Goal: Find specific page/section: Find specific page/section

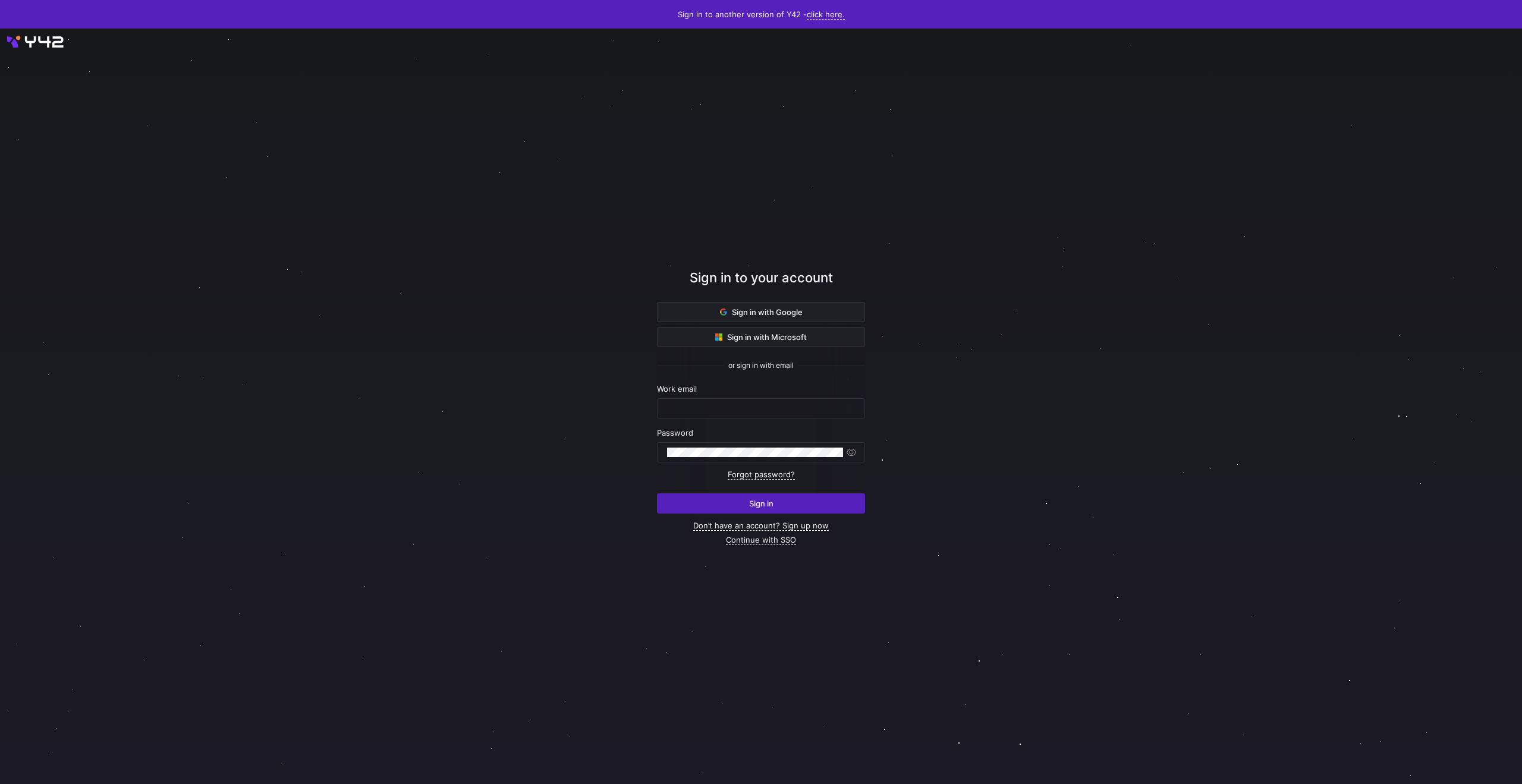
click at [742, 398] on div "Work email" at bounding box center [761, 401] width 208 height 35
click at [740, 401] on div at bounding box center [761, 408] width 188 height 19
type input "[EMAIL_ADDRESS][DOMAIN_NAME]"
click at [657, 493] on button "Sign in" at bounding box center [761, 503] width 208 height 20
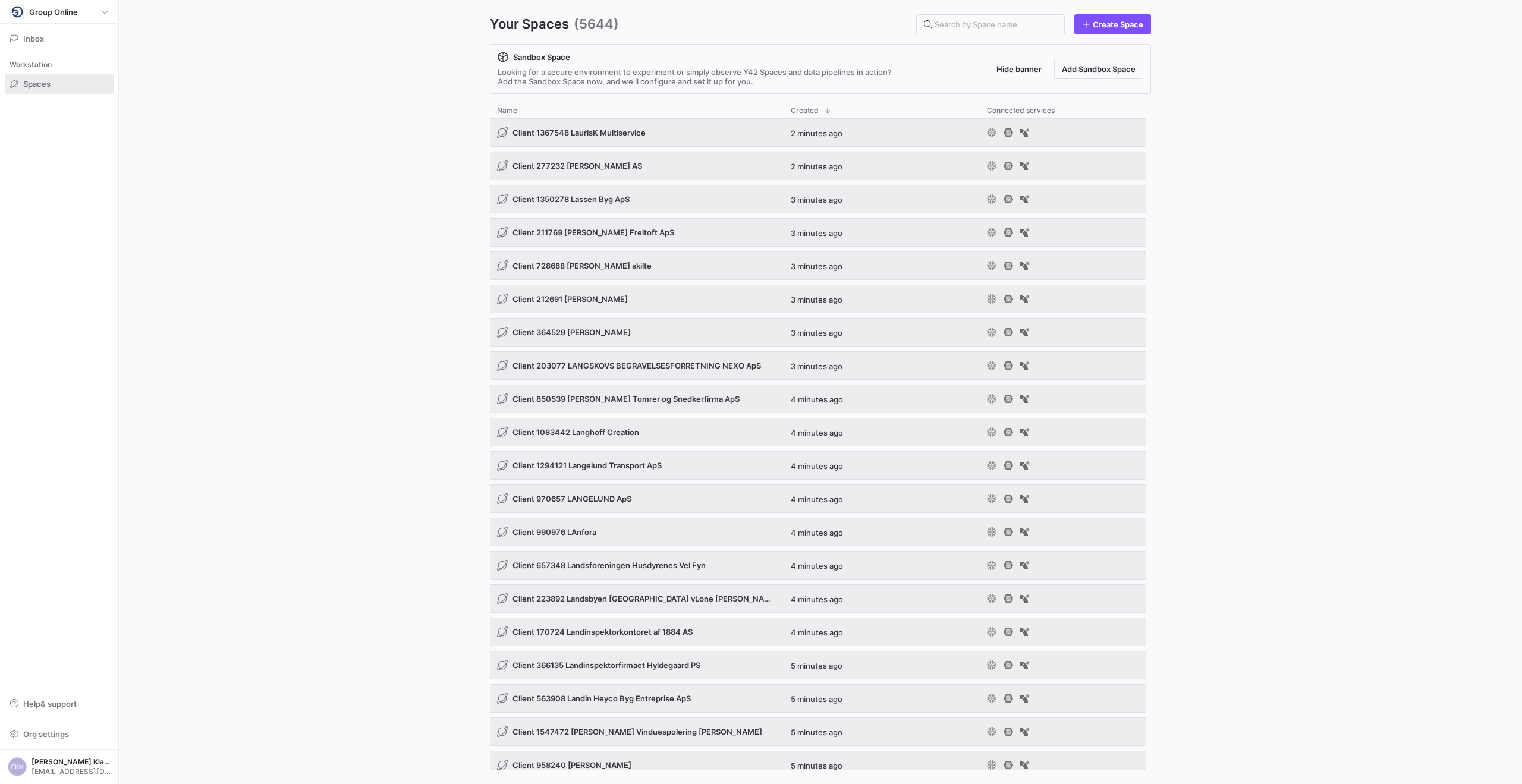
click at [276, 185] on y42-org-space-overview "Your Spaces (5644) Create Space Sandbox Space Looking for a secure environment …" at bounding box center [820, 392] width 1403 height 784
click at [1013, 26] on input "text" at bounding box center [995, 24] width 120 height 10
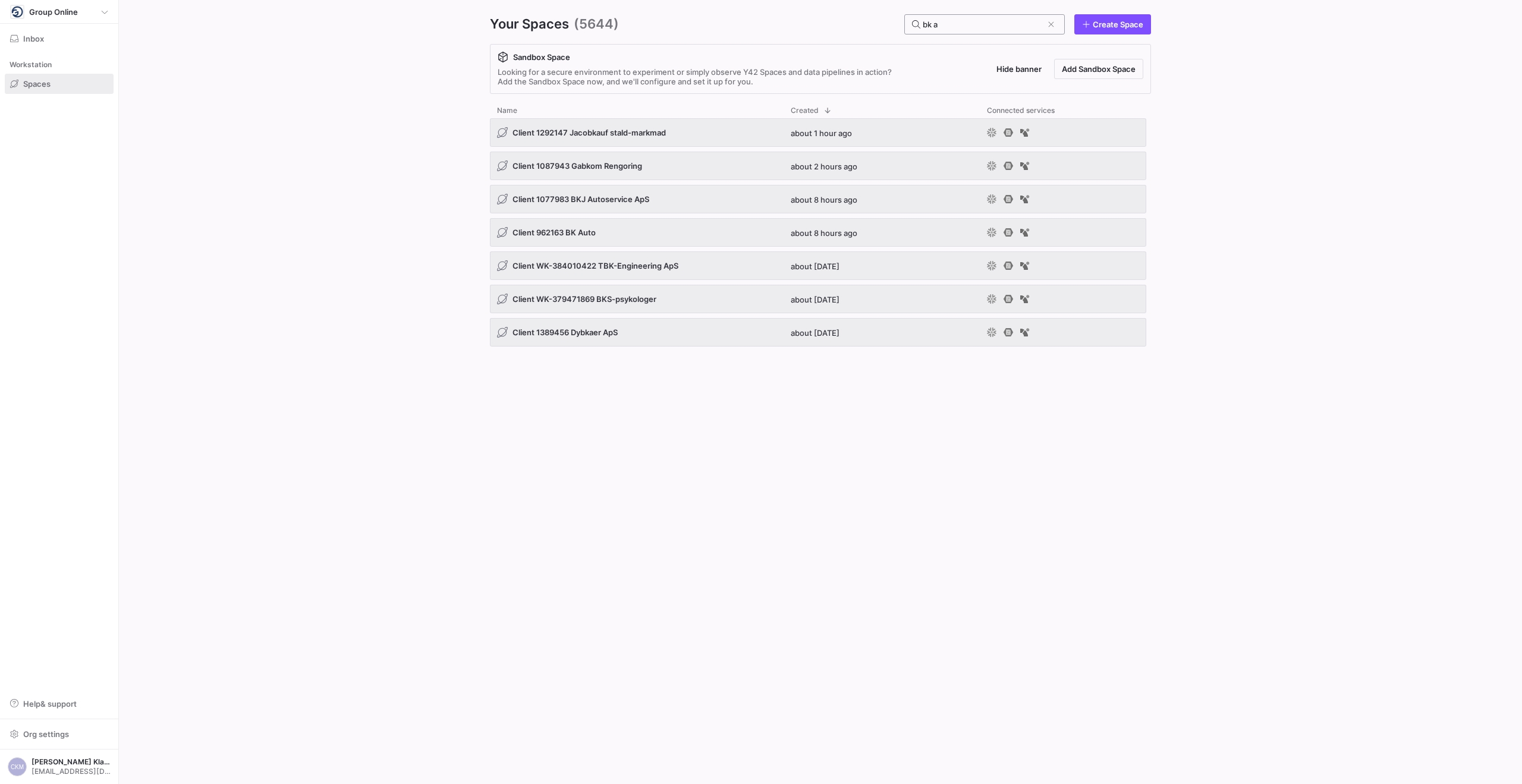
type input "bk au"
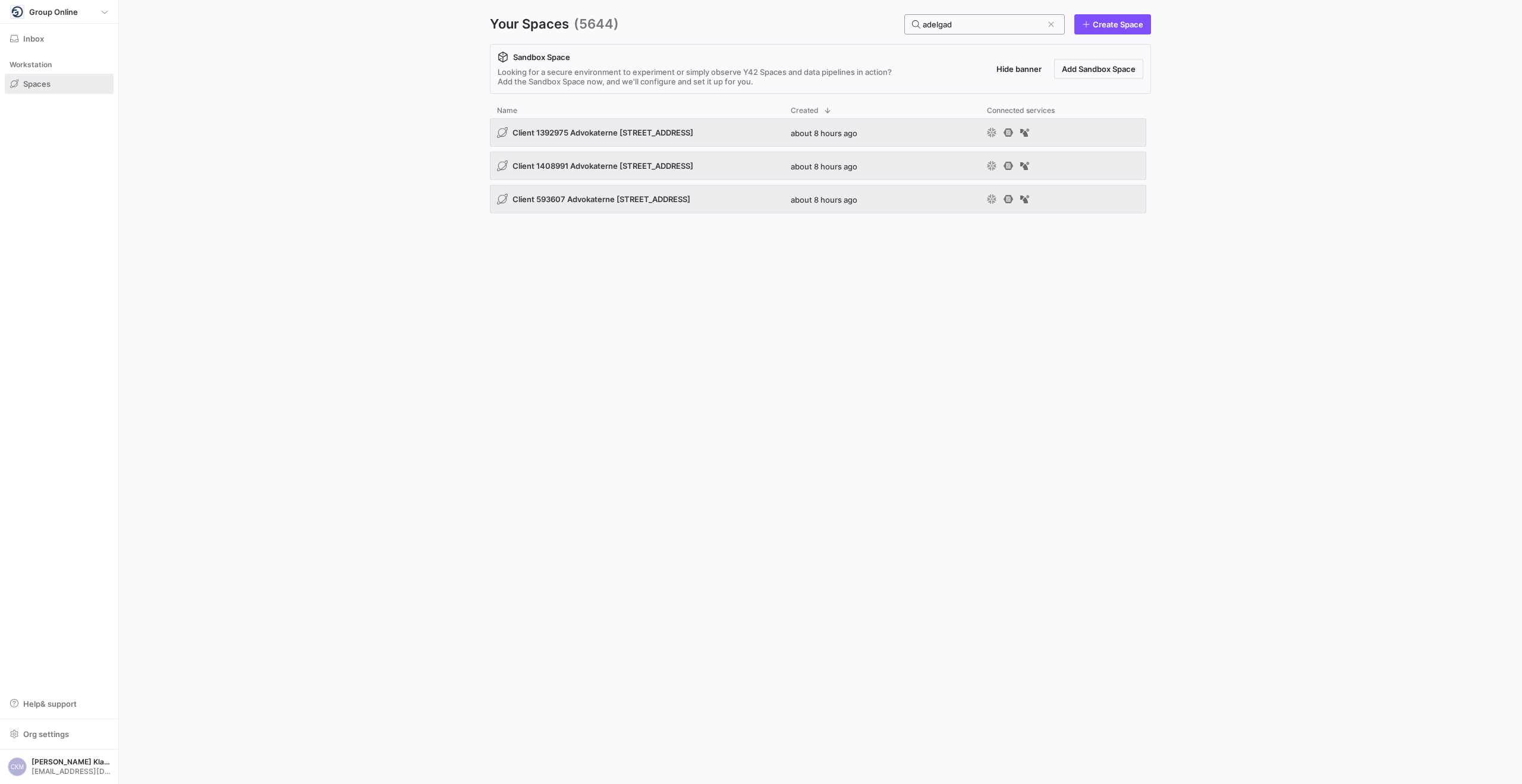
type input "adelgade"
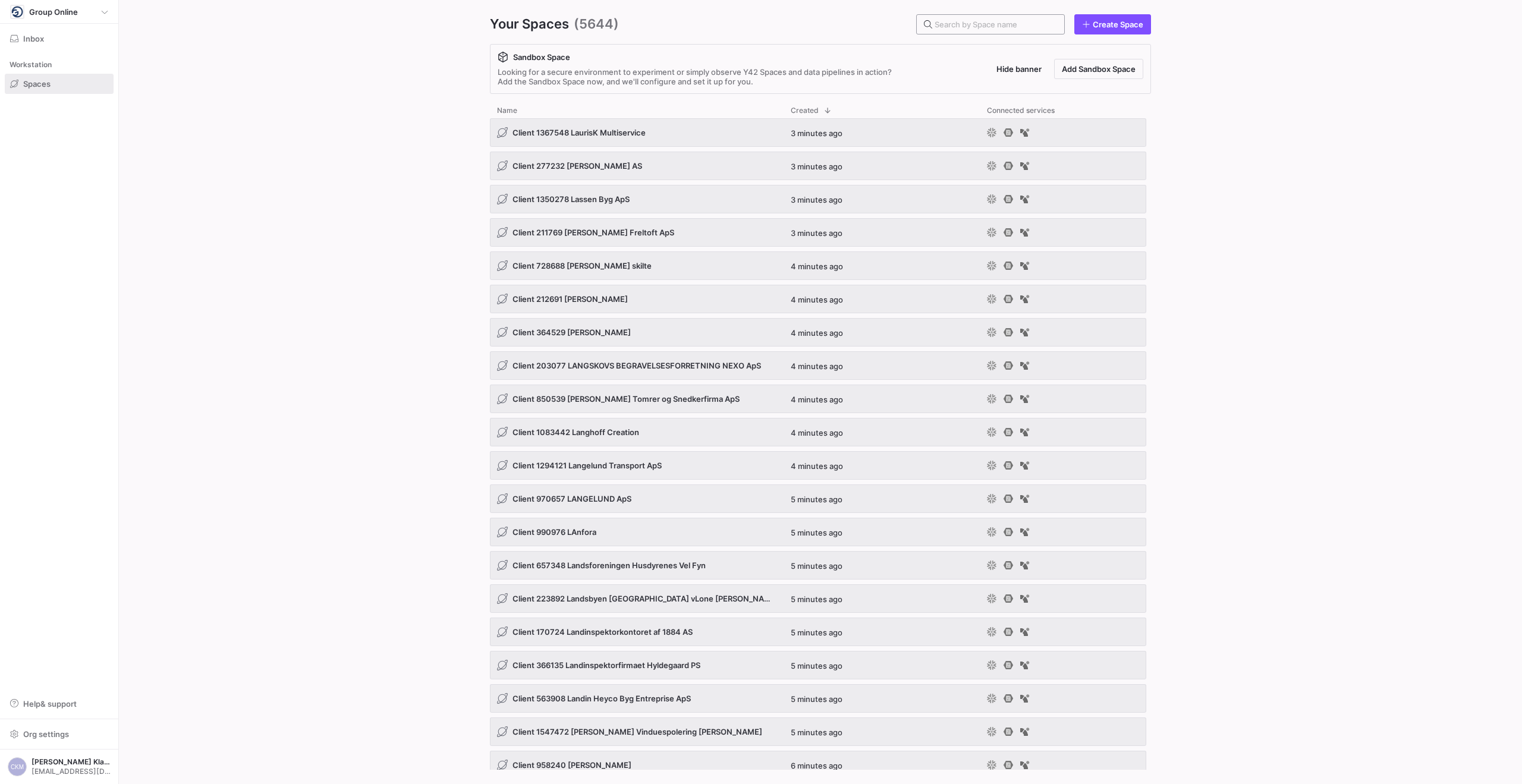
drag, startPoint x: 1051, startPoint y: 25, endPoint x: 1041, endPoint y: 25, distance: 10.0
click at [1044, 25] on input "text" at bounding box center [995, 24] width 120 height 10
paste input "VMK Auto ApS"
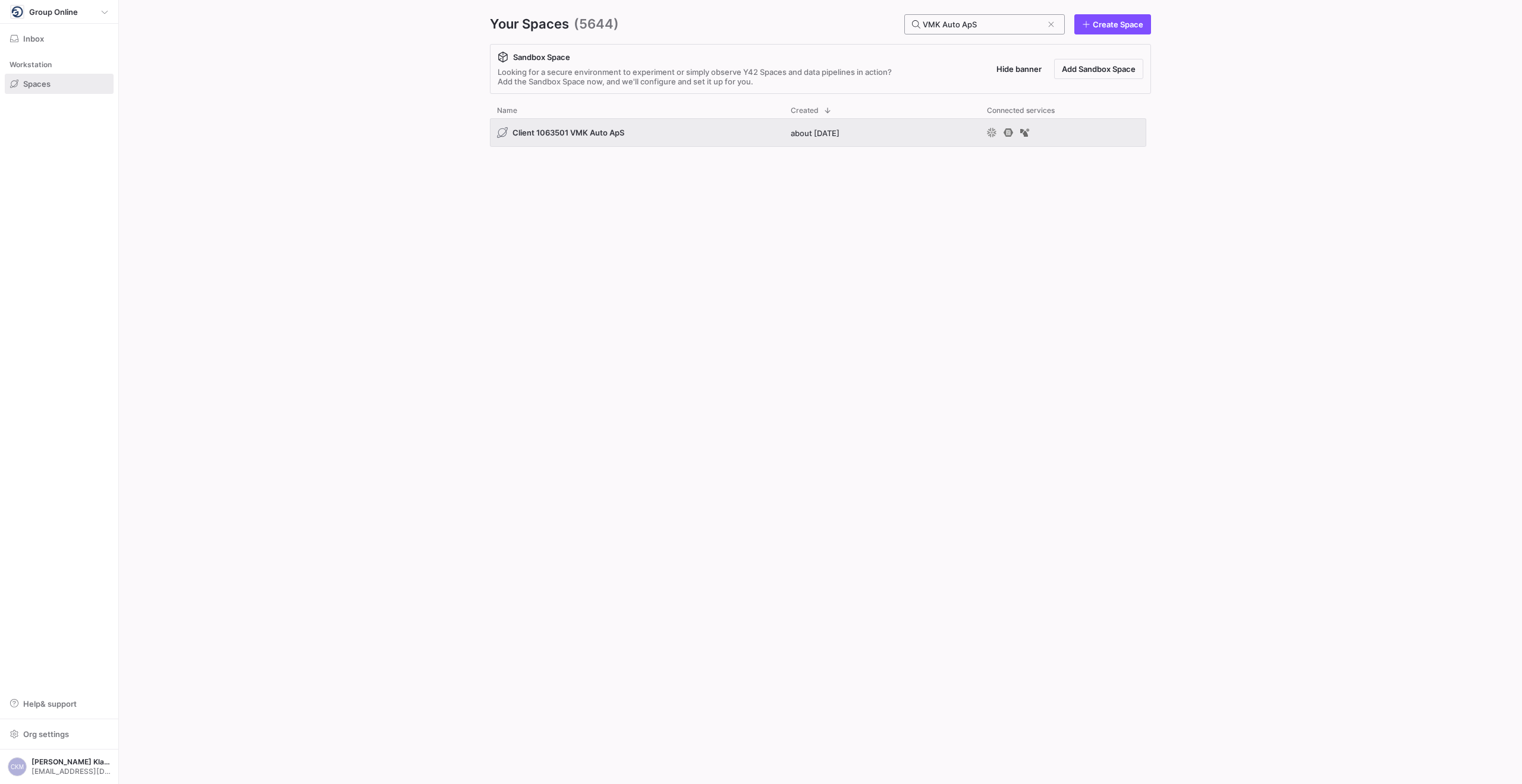
click at [977, 26] on input "VMK Auto ApS" at bounding box center [983, 24] width 120 height 10
paste input "VS-Installatør Johnny Rasmussen"
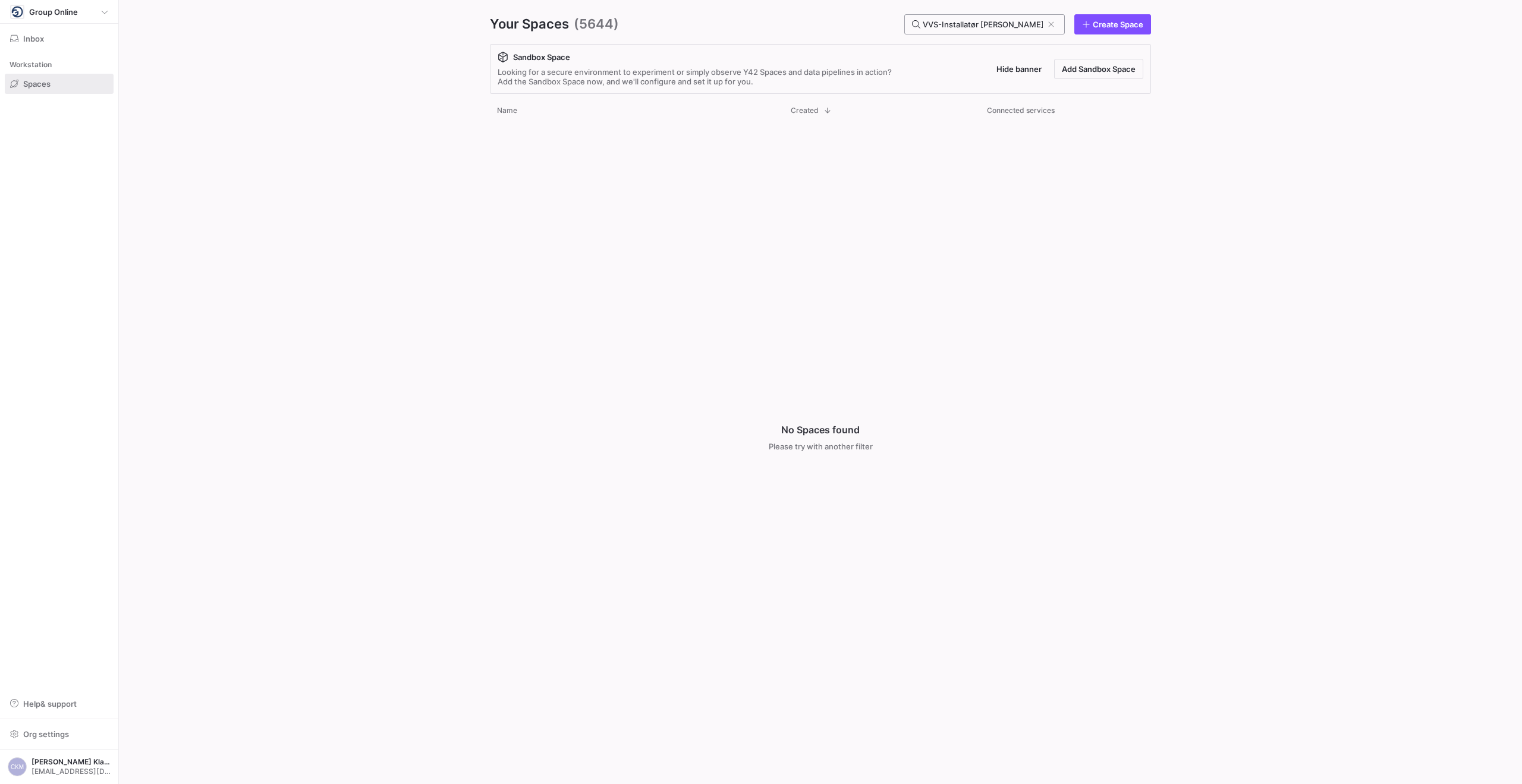
click at [1015, 30] on div "VVS-Installatør Johnny Rasmussen ApS" at bounding box center [983, 24] width 120 height 19
click at [1015, 19] on div "VVS-Installatør Johnny Rasmussen ApS" at bounding box center [983, 24] width 120 height 19
paste input "WAGNER VVS"
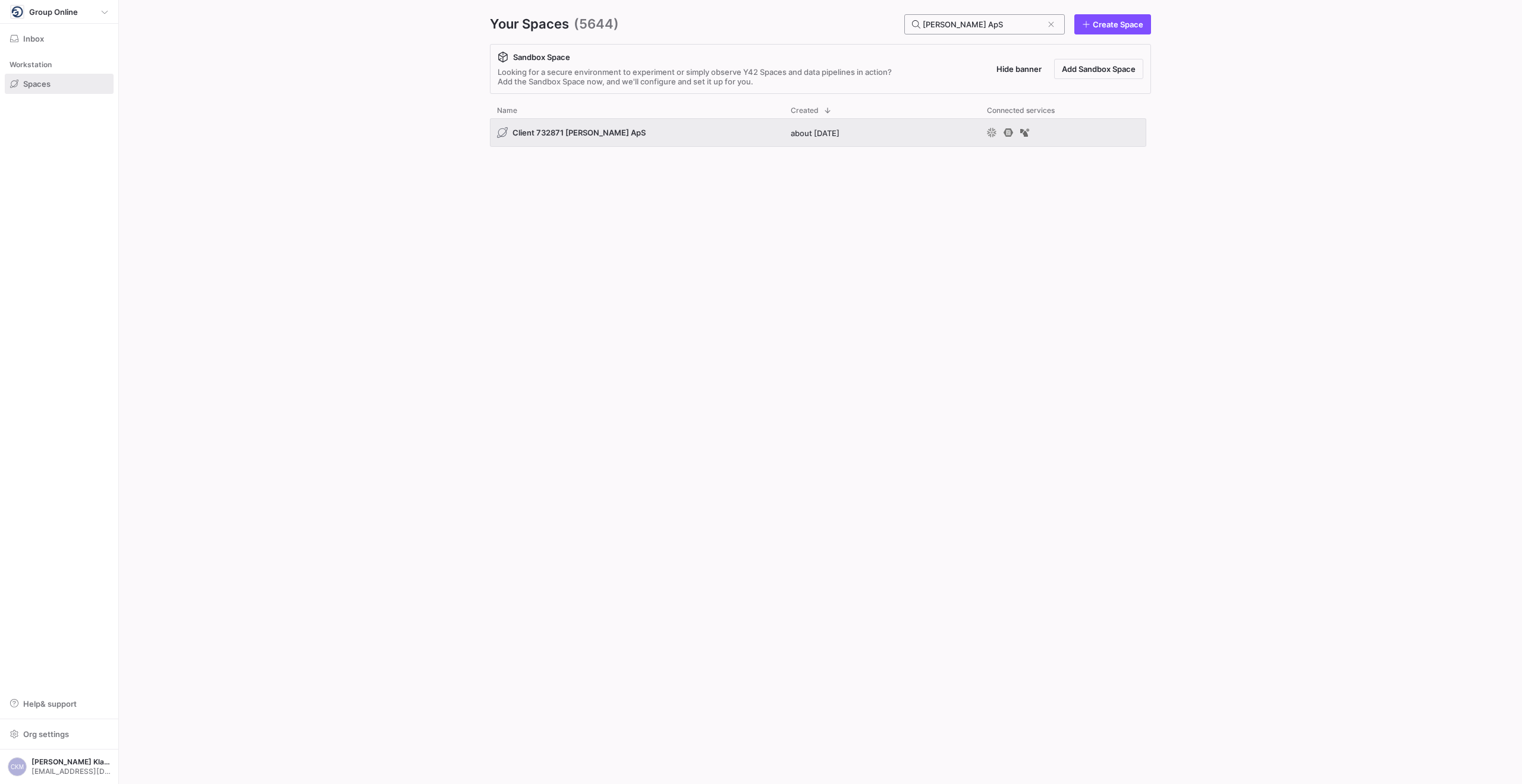
click at [1024, 32] on div "WAGNER VVS ApS" at bounding box center [983, 24] width 120 height 19
click at [1014, 27] on input "WAGNER VVS ApS" at bounding box center [983, 24] width 120 height 10
paste input "estern DK A/"
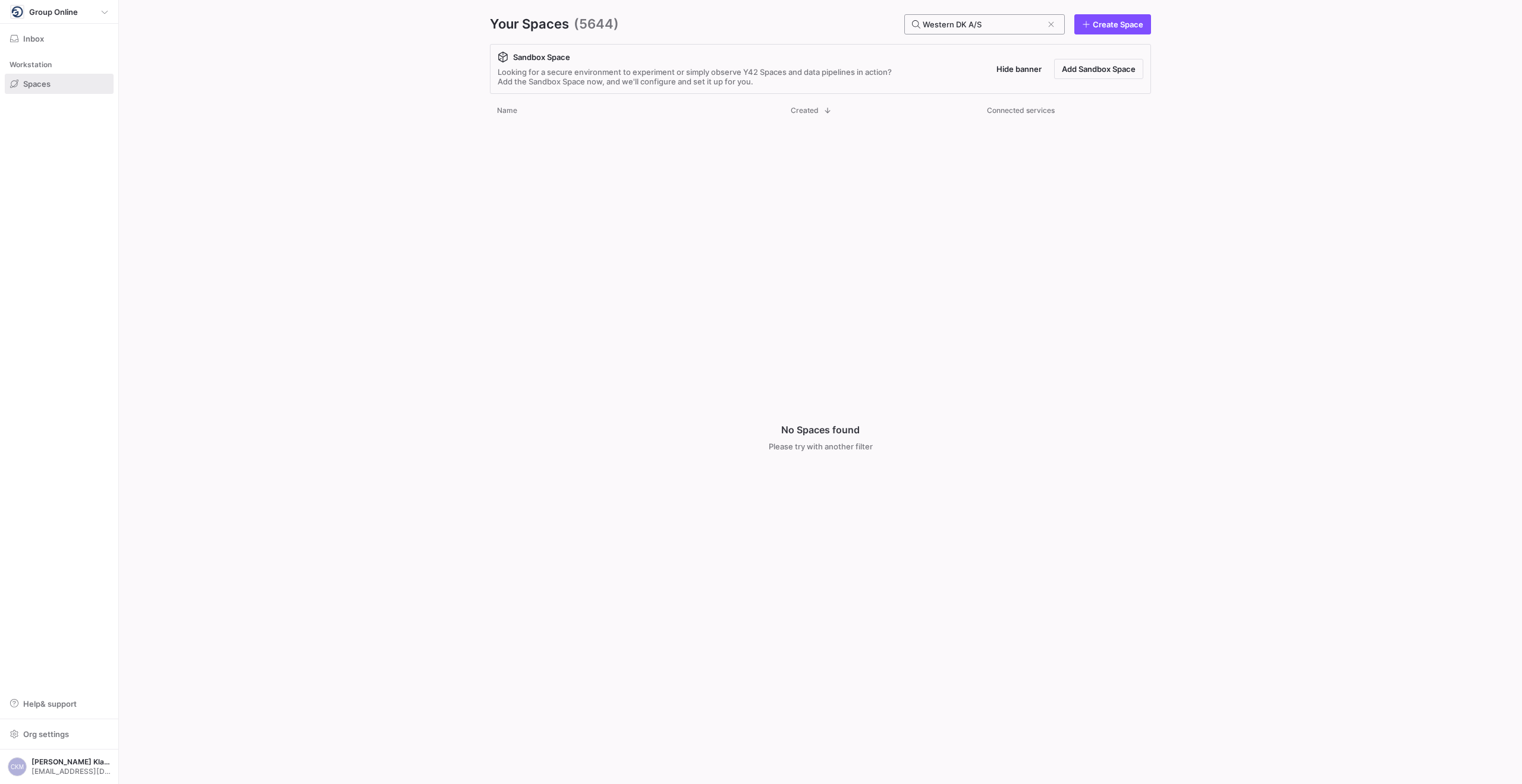
click at [947, 28] on div "Western DK A/S" at bounding box center [983, 24] width 120 height 19
click at [947, 28] on input "Western DK A/S" at bounding box center [983, 24] width 120 height 10
paste input "illy Larsen, Rønde"
click at [995, 27] on input "Willy Larsen, Rønde" at bounding box center [983, 24] width 120 height 10
paste input "mc v/Anton Weijsenfeld"
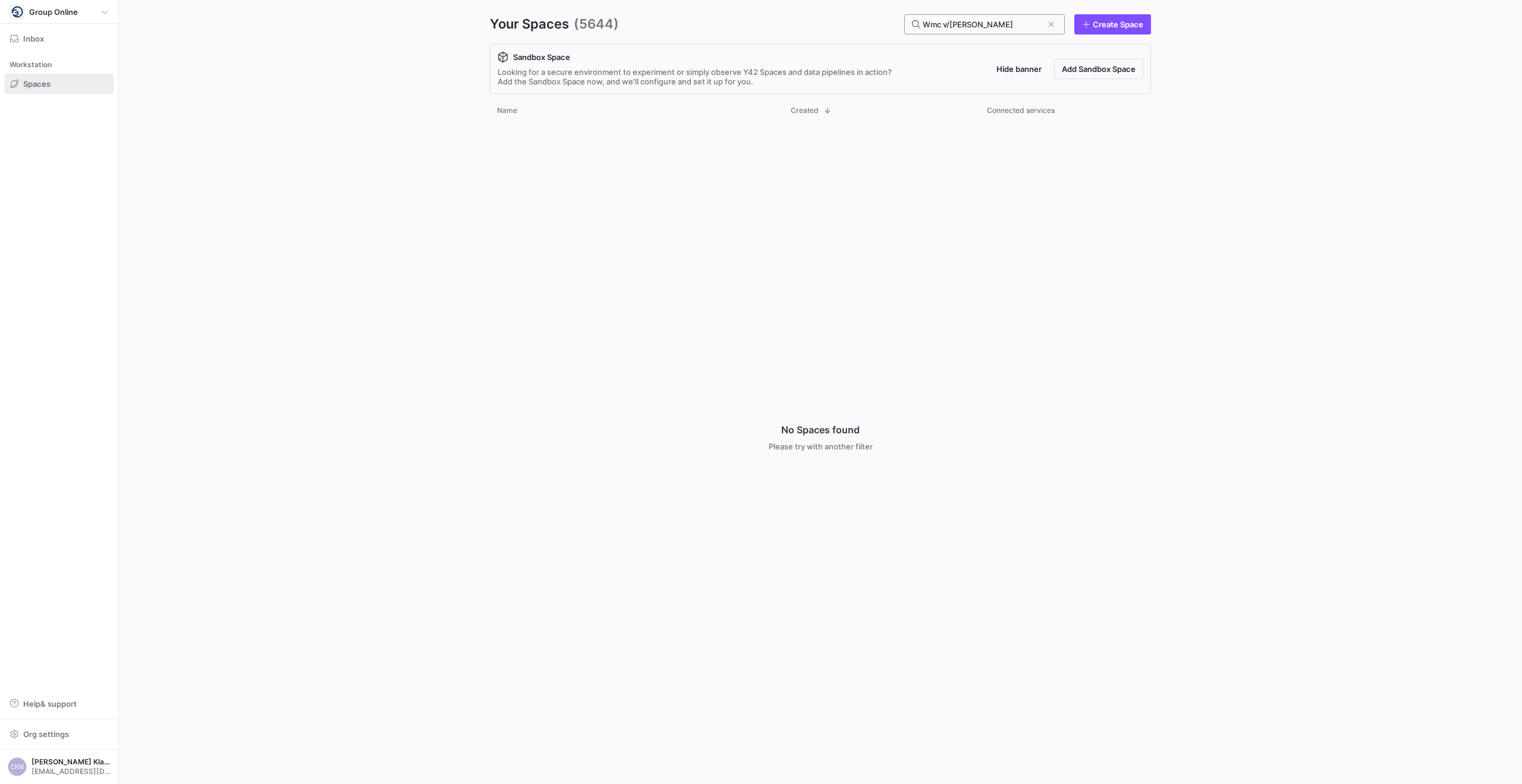
click at [987, 23] on input "Wmc v/Anton Weijsenfeld" at bounding box center [983, 24] width 120 height 10
paste input "ZeeP Maler ApS"
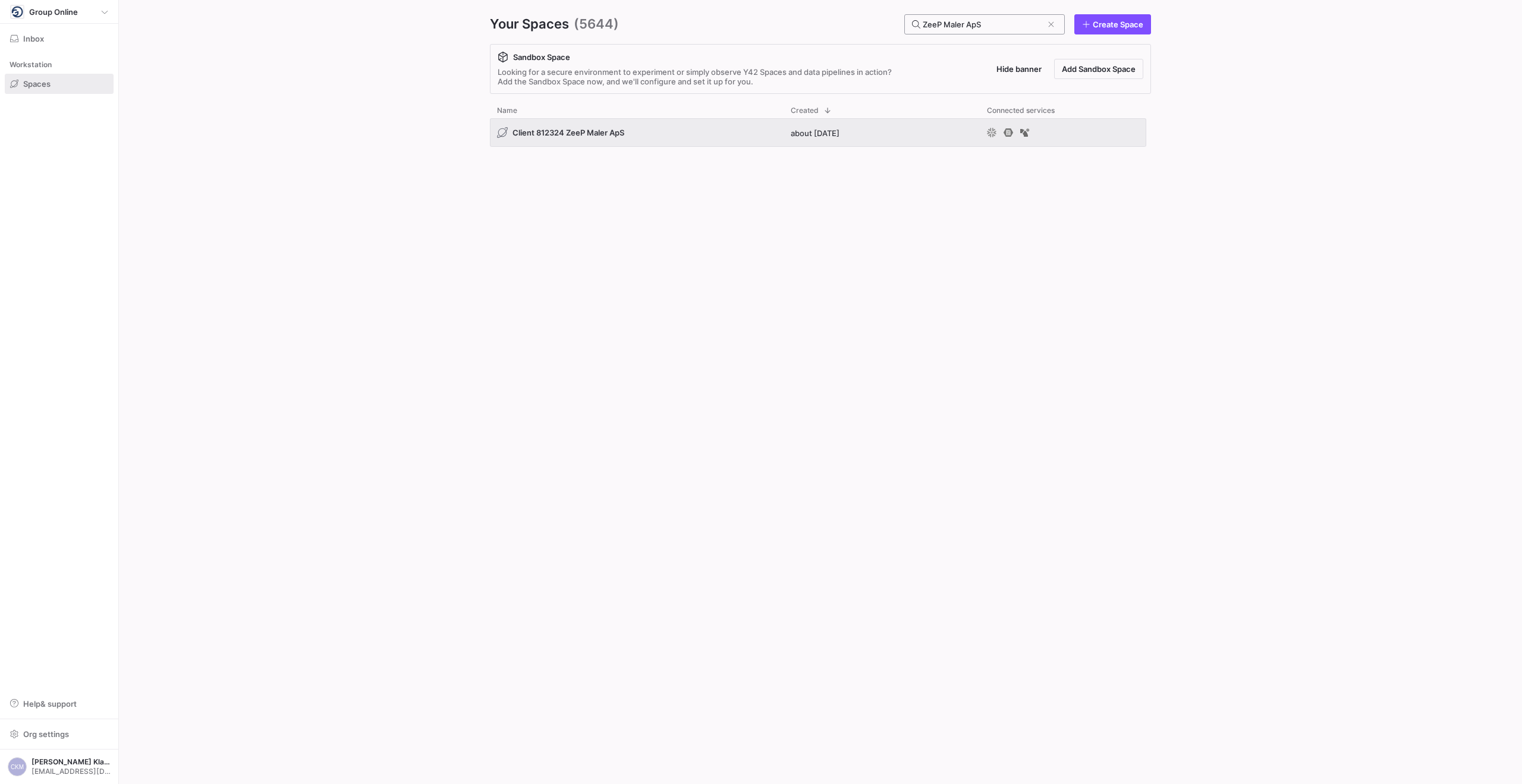
click at [998, 26] on input "ZeeP Maler ApS" at bounding box center [983, 24] width 120 height 10
paste input "Åstrup Mur"
drag, startPoint x: 985, startPoint y: 43, endPoint x: 985, endPoint y: 34, distance: 9.0
click at [985, 43] on div "Your Spaces (5644) Åstrup Murer ApS Create Space Sandbox Space Looking for a se…" at bounding box center [821, 392] width 738 height 784
drag, startPoint x: 985, startPoint y: 32, endPoint x: 987, endPoint y: 21, distance: 11.2
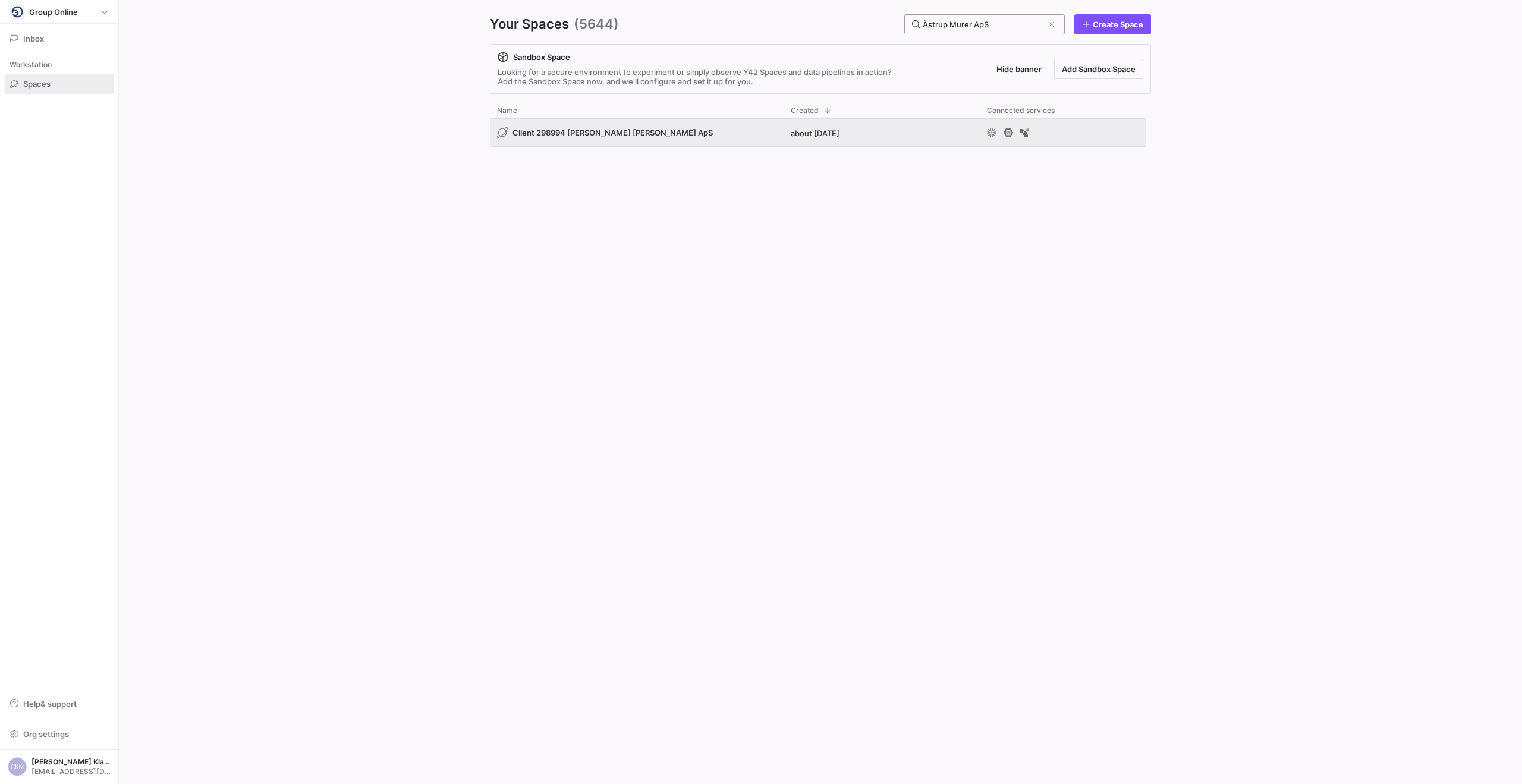
click at [985, 32] on div "Åstrup Murer ApS" at bounding box center [983, 24] width 120 height 19
click at [987, 21] on input "Åstrup Murer ApS" at bounding box center [983, 24] width 120 height 10
paste input "Aars Glarmesterforretning"
click at [982, 23] on input "Aars Glarmesterforretning ApS" at bounding box center [983, 24] width 120 height 10
paste input "hus Vvservice"
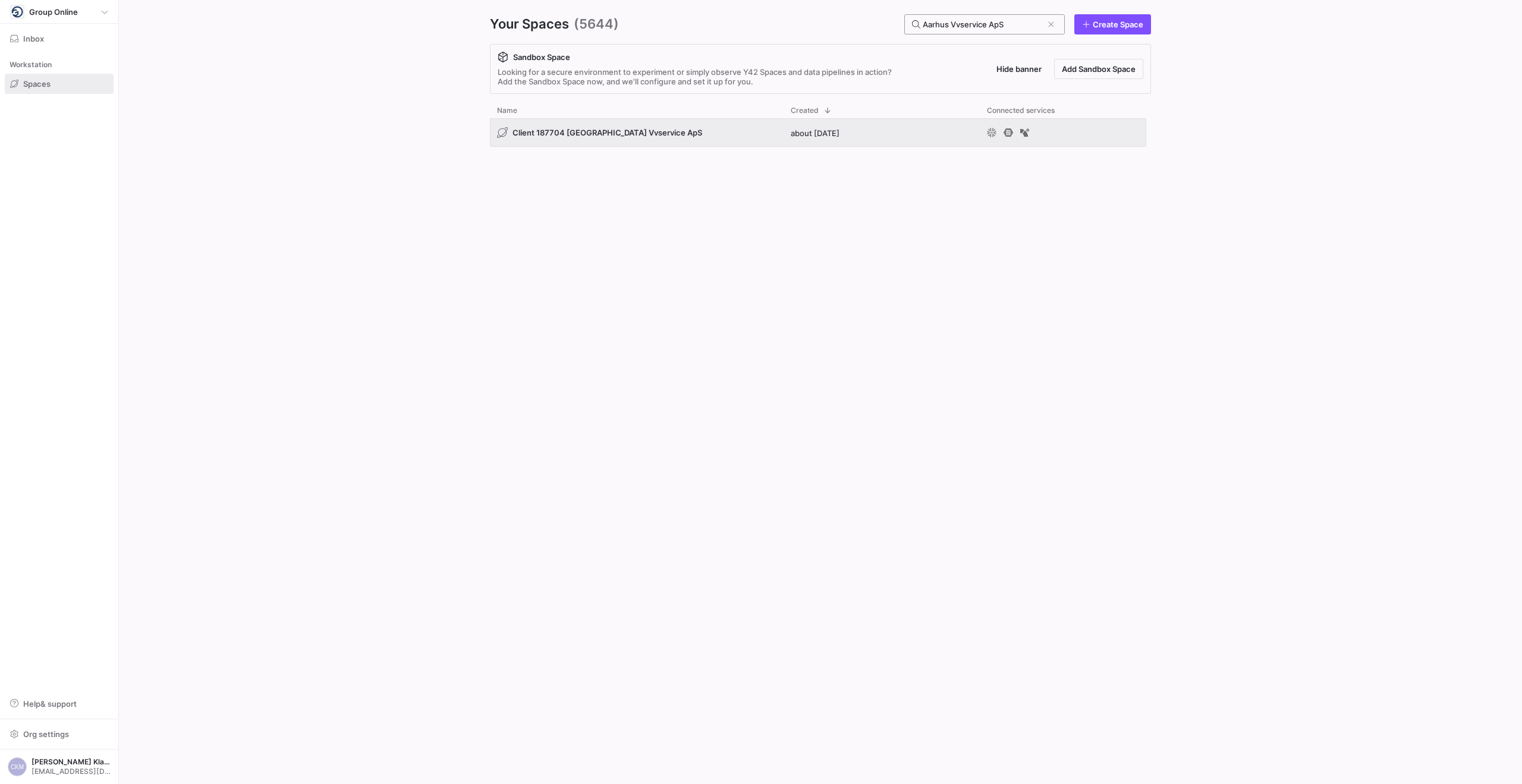
click at [1009, 21] on input "Aarhus Vvservice ApS" at bounding box center [983, 24] width 120 height 10
paste input "Tømrer Og Snedker"
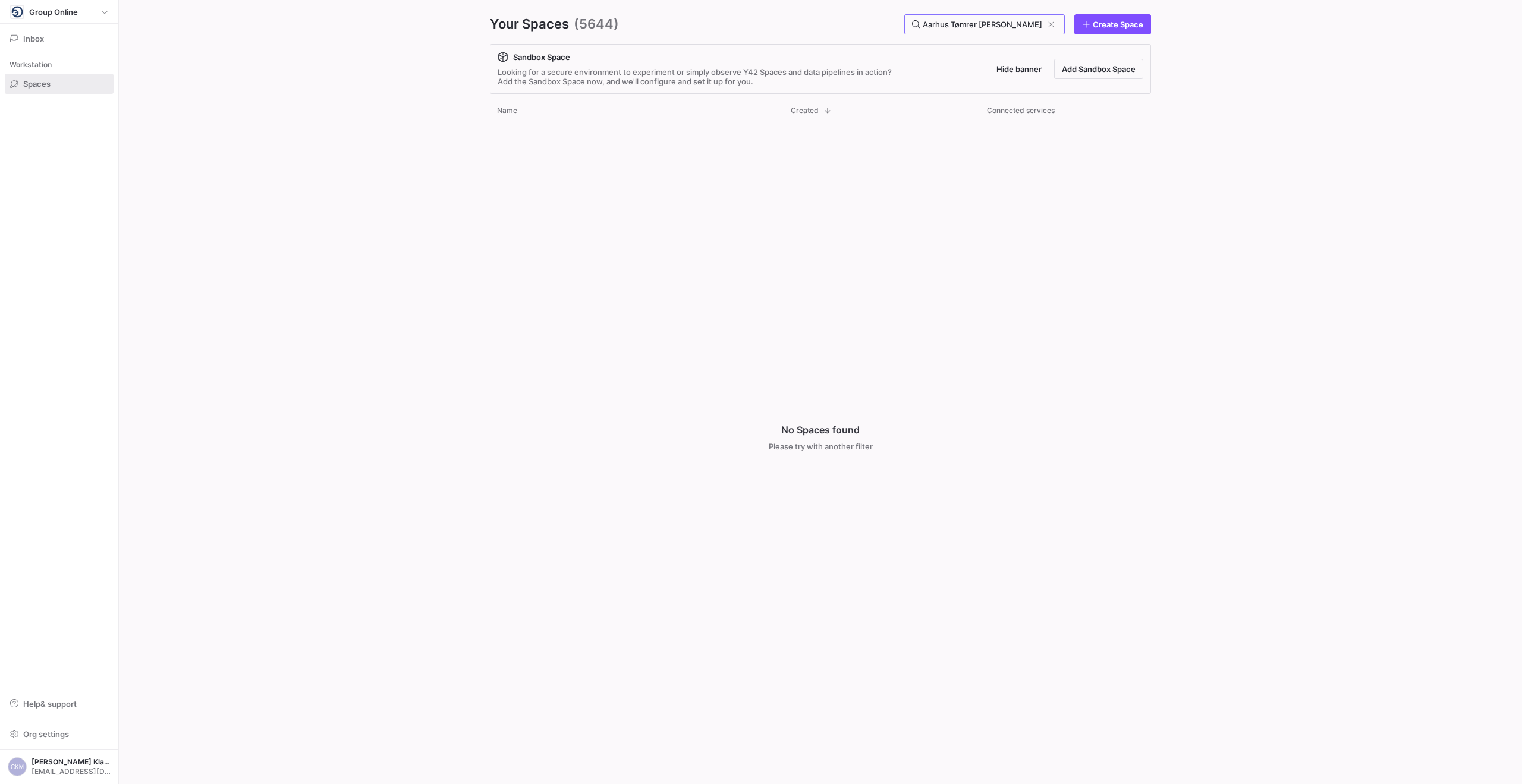
drag, startPoint x: 996, startPoint y: 21, endPoint x: 797, endPoint y: 22, distance: 199.0
click at [797, 22] on div "Your Spaces (5644) Aarhus Tømrer Og Snedker ApS Create Space" at bounding box center [821, 24] width 662 height 20
click at [951, 18] on div "Aarhus Tømrer Og Snedker ApS" at bounding box center [983, 24] width 120 height 19
drag, startPoint x: 1011, startPoint y: 26, endPoint x: 993, endPoint y: 26, distance: 18.0
click at [1010, 26] on input "Aarhus Tømrer Og Snedker ApS" at bounding box center [983, 24] width 120 height 10
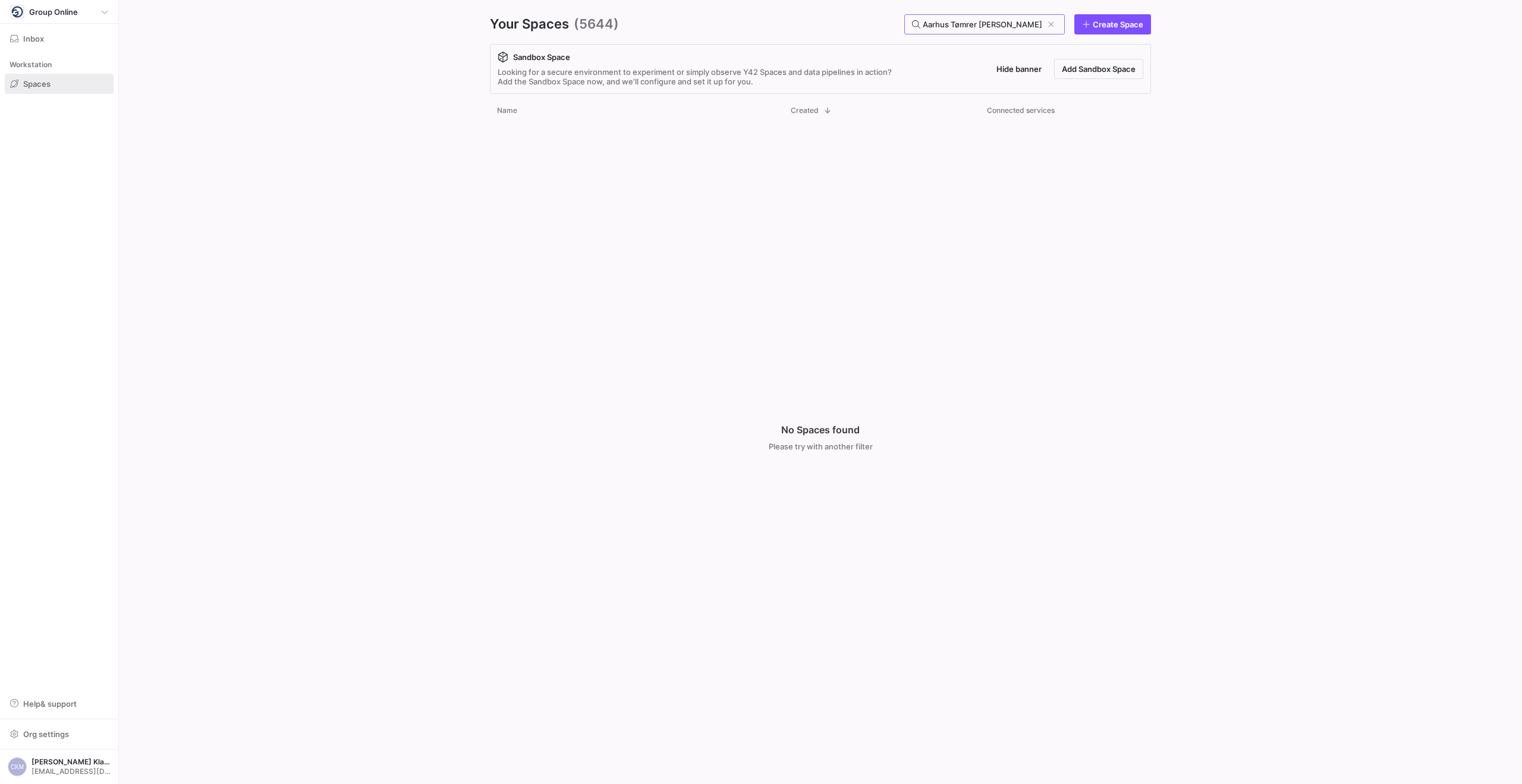
scroll to position [0, 9]
drag, startPoint x: 988, startPoint y: 24, endPoint x: 1202, endPoint y: 29, distance: 214.1
click at [1202, 29] on y42-org-space-overview "Your Spaces (5644) Aarhus Tømrer Og Snedker ApS Create Space Sandbox Space Look…" at bounding box center [820, 392] width 1403 height 784
type input "Aarhus Tømrer"
